Goal: Find specific page/section: Find specific page/section

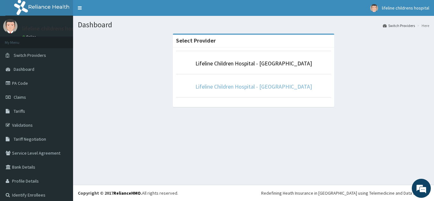
click at [269, 88] on link "Lifeline Children Hospital - [GEOGRAPHIC_DATA]" at bounding box center [253, 86] width 117 height 7
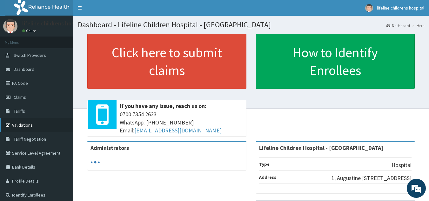
click at [34, 125] on link "Validations" at bounding box center [36, 125] width 73 height 14
